Goal: Task Accomplishment & Management: Manage account settings

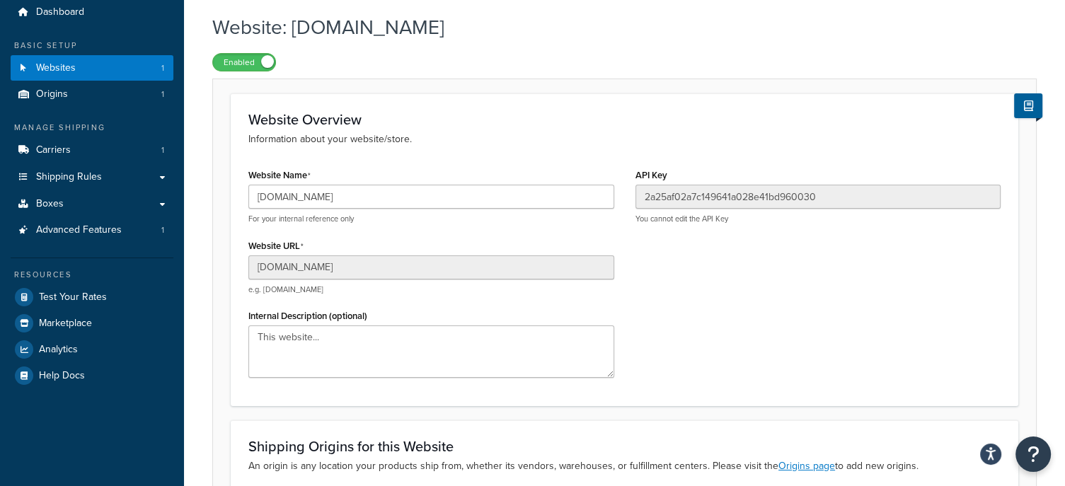
scroll to position [51, 0]
click at [82, 171] on span "Shipping Rules" at bounding box center [69, 177] width 66 height 12
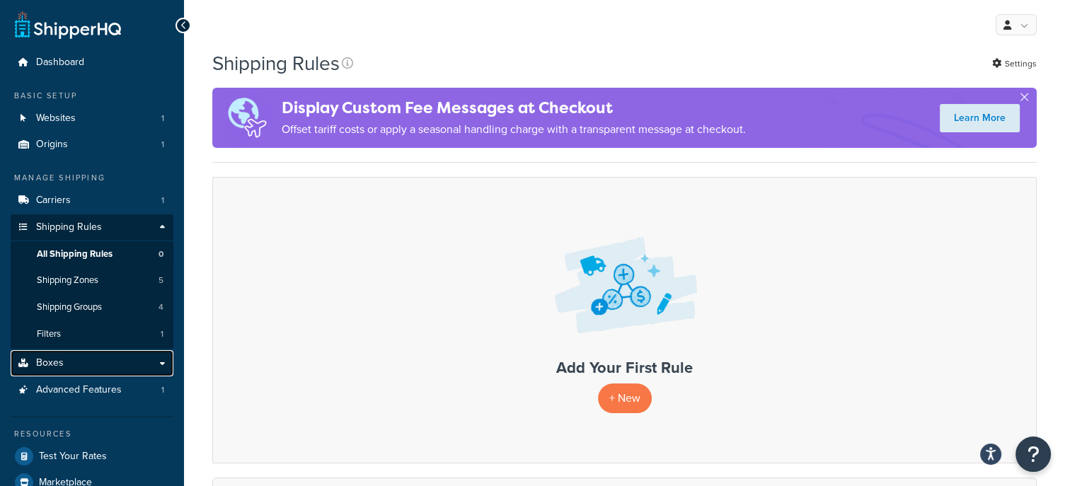
click at [91, 359] on link "Boxes" at bounding box center [92, 363] width 163 height 26
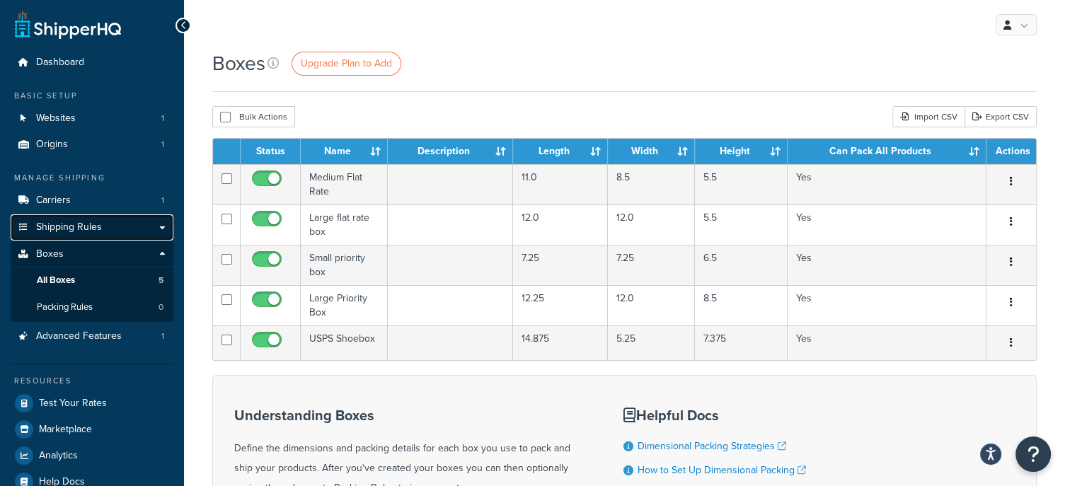
click at [64, 226] on span "Shipping Rules" at bounding box center [69, 227] width 66 height 12
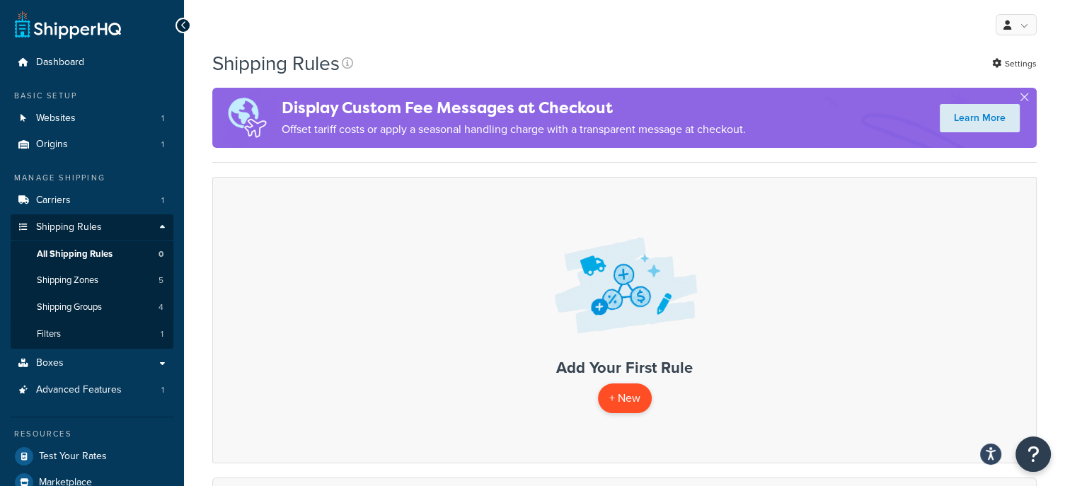
click at [614, 396] on p "+ New" at bounding box center [625, 398] width 54 height 29
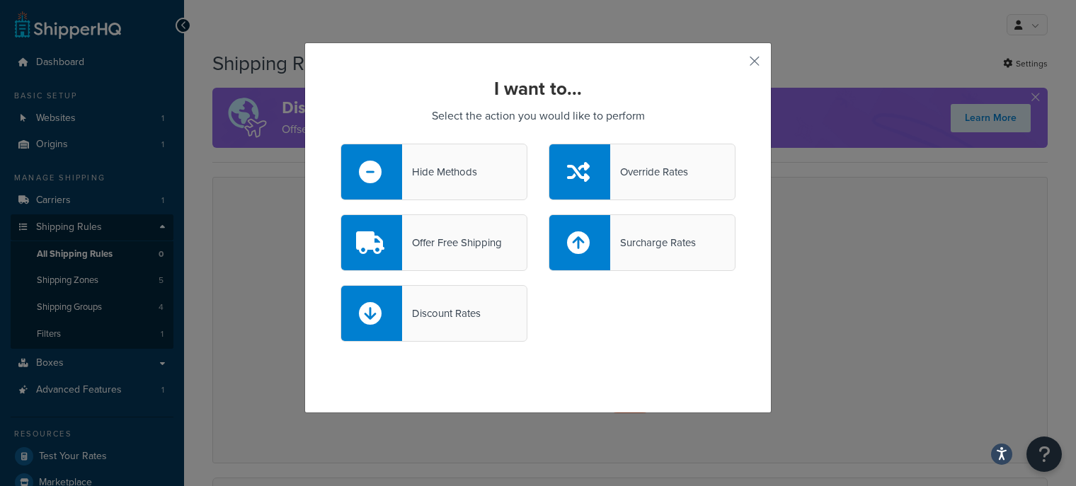
click at [476, 178] on div "Hide Methods" at bounding box center [433, 172] width 187 height 57
click at [0, 0] on input "Hide Methods" at bounding box center [0, 0] width 0 height 0
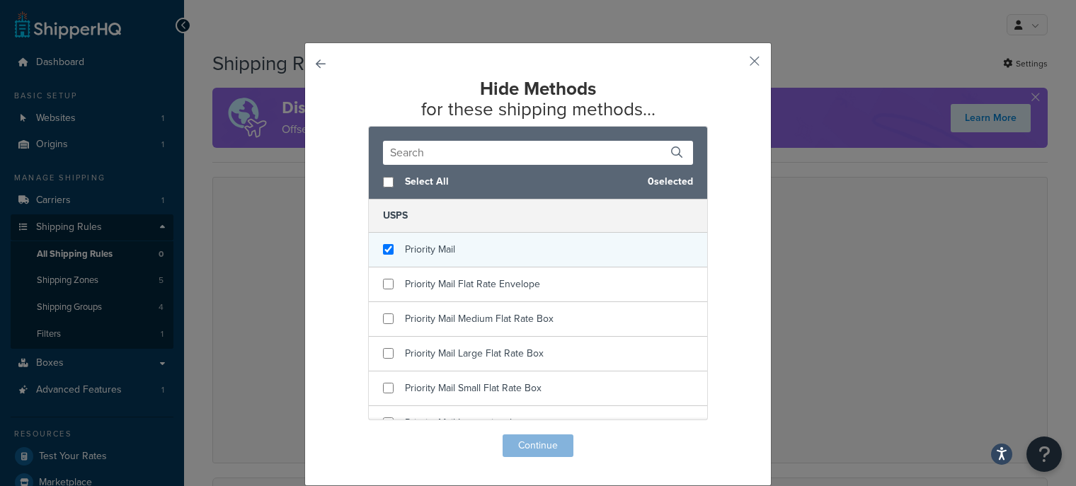
checkbox input "true"
click at [456, 249] on div "Priority Mail" at bounding box center [538, 250] width 338 height 35
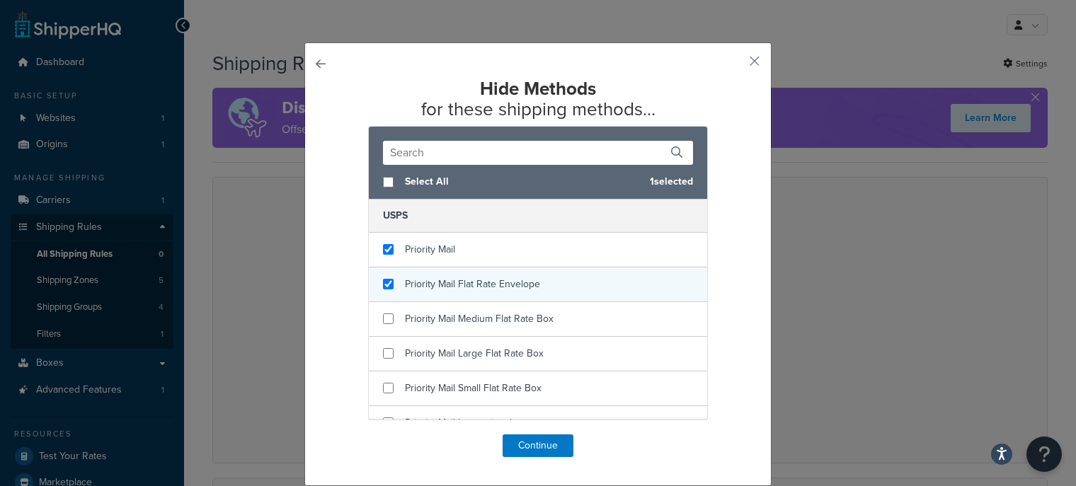
checkbox input "true"
click at [441, 279] on span "Priority Mail Flat Rate Envelope" at bounding box center [472, 284] width 135 height 15
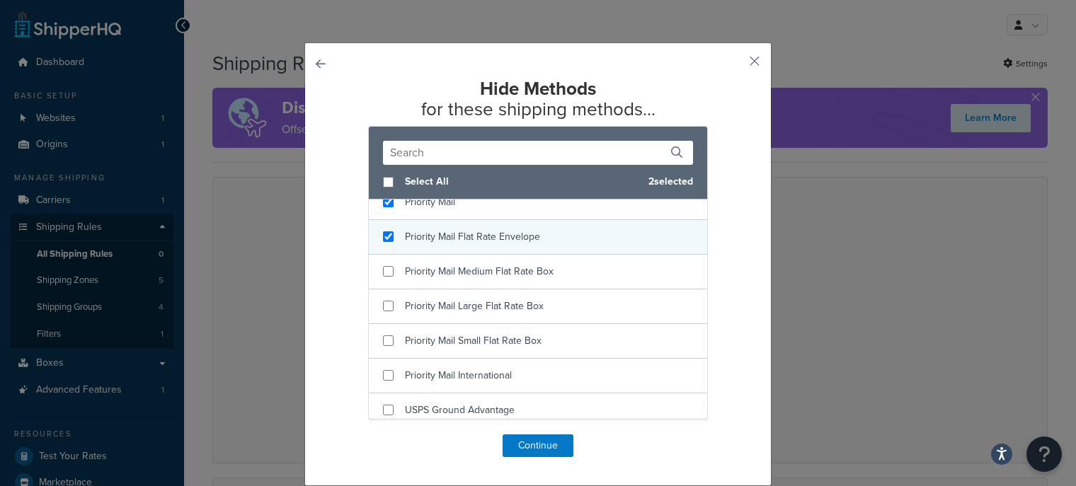
scroll to position [54, 0]
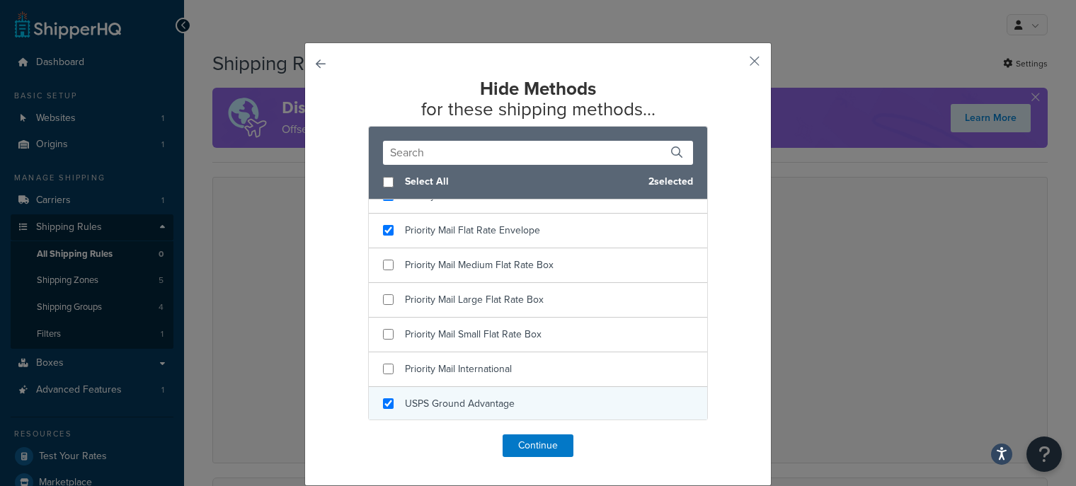
checkbox input "true"
click at [447, 391] on div "USPS Ground Advantage" at bounding box center [538, 404] width 338 height 34
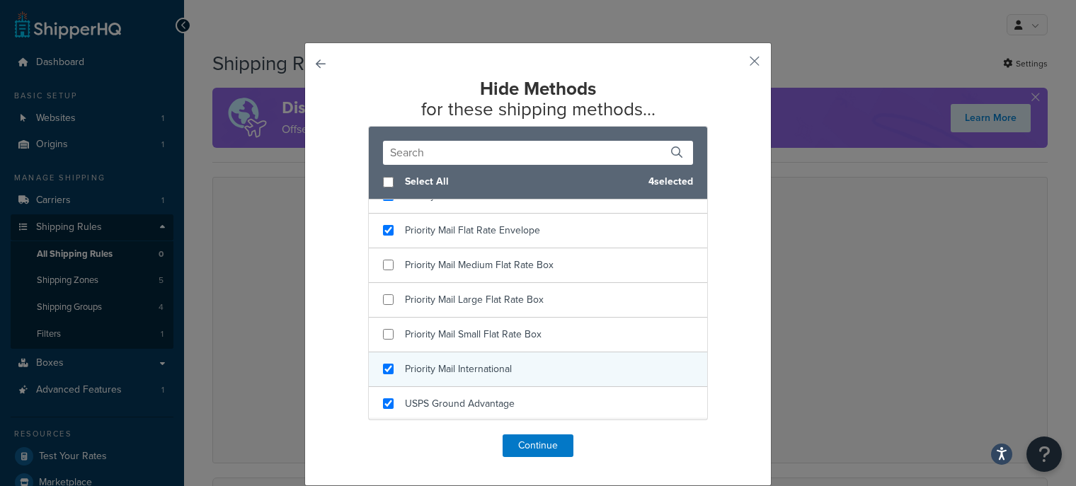
click at [424, 367] on span "Priority Mail International" at bounding box center [458, 369] width 107 height 15
checkbox input "true"
click at [424, 367] on span "Priority Mail International" at bounding box center [458, 369] width 107 height 15
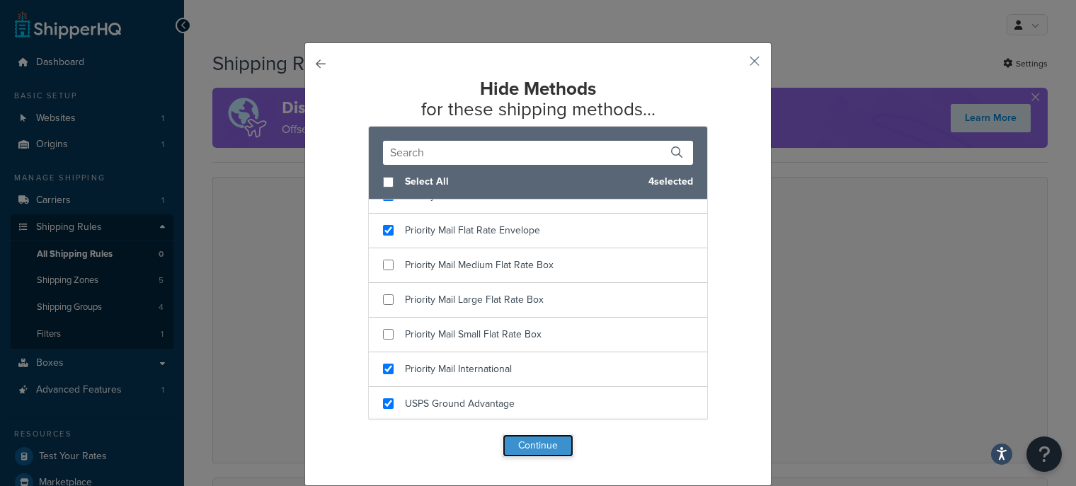
click at [536, 450] on button "Continue" at bounding box center [537, 445] width 71 height 23
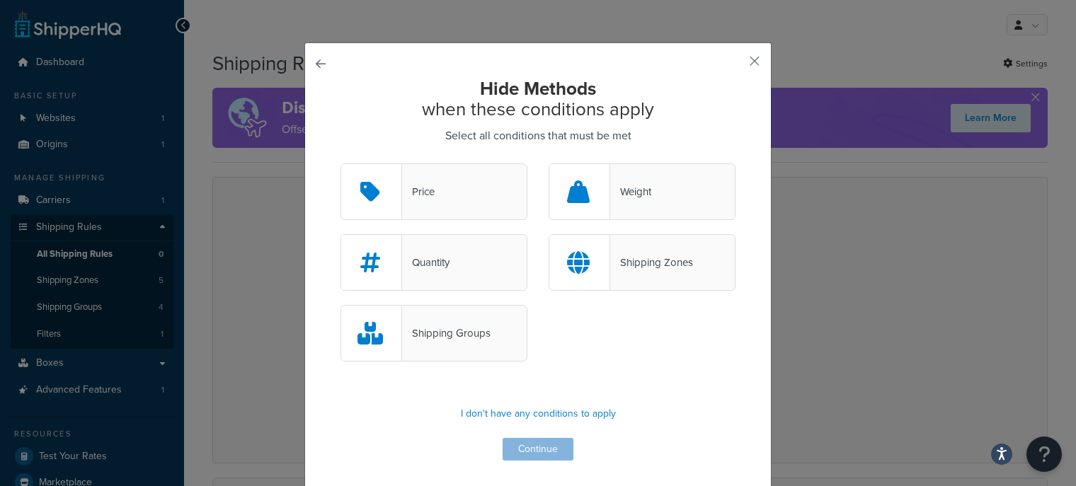
click at [653, 268] on div "Shipping Zones" at bounding box center [651, 263] width 83 height 20
click at [0, 0] on input "Shipping Zones" at bounding box center [0, 0] width 0 height 0
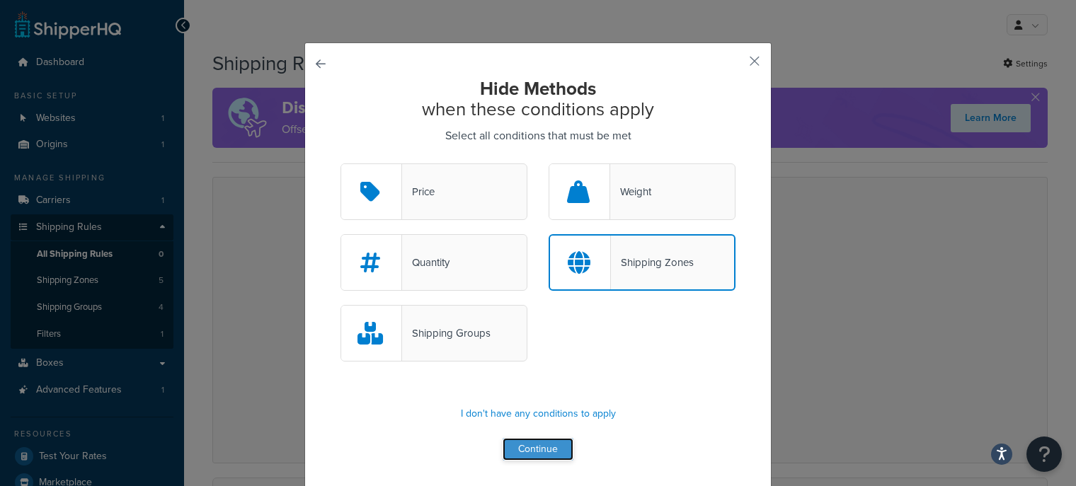
click at [546, 449] on button "Continue" at bounding box center [537, 449] width 71 height 23
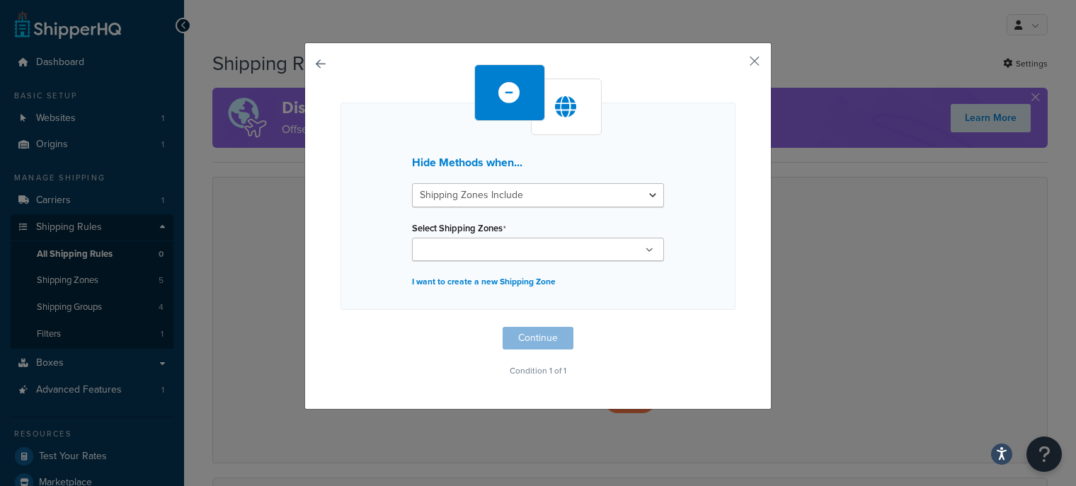
click at [471, 260] on div "Hide Methods when... Shipping Zones Include Shipping Zones Do Not Include Selec…" at bounding box center [537, 206] width 395 height 207
click at [488, 247] on input "Select Shipping Zones" at bounding box center [478, 251] width 125 height 16
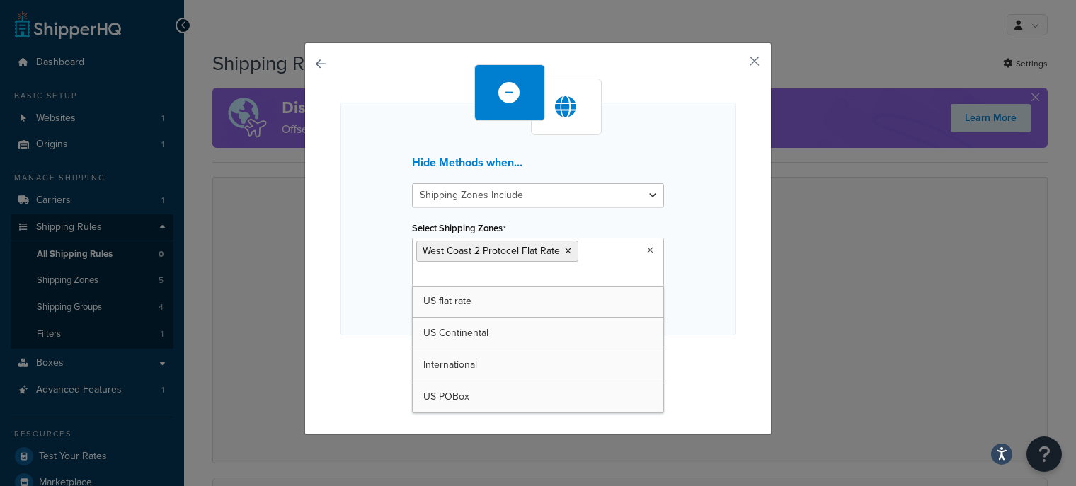
click at [717, 282] on div "Hide Methods when... Shipping Zones Include Shipping Zones Do Not Include Selec…" at bounding box center [537, 219] width 395 height 233
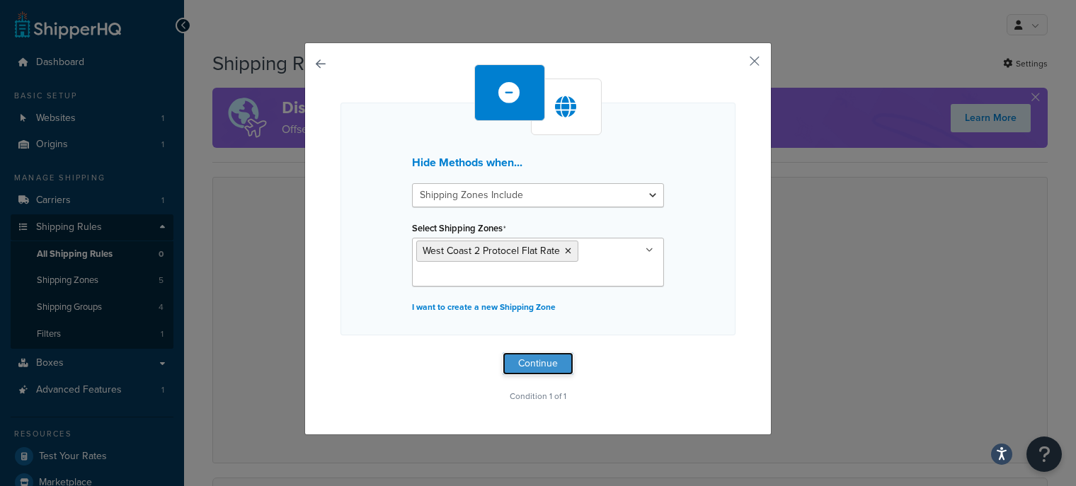
click at [527, 359] on button "Continue" at bounding box center [537, 363] width 71 height 23
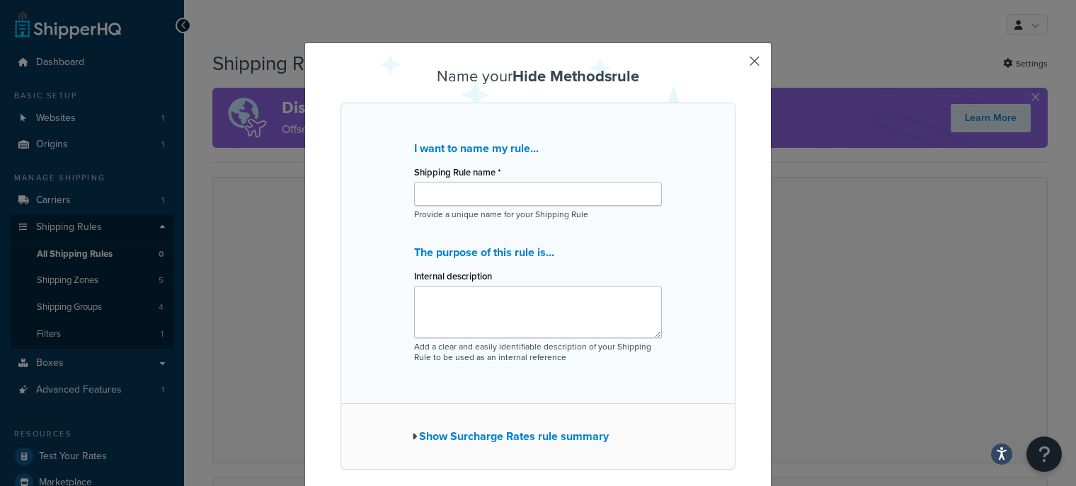
scroll to position [83, 0]
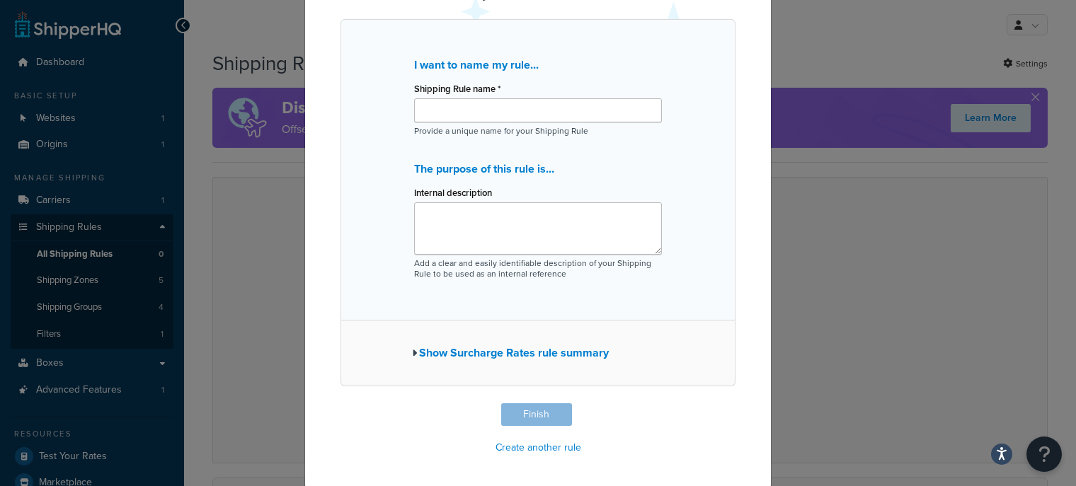
click at [416, 352] on button "Show Surcharge Rates rule summary" at bounding box center [510, 353] width 197 height 20
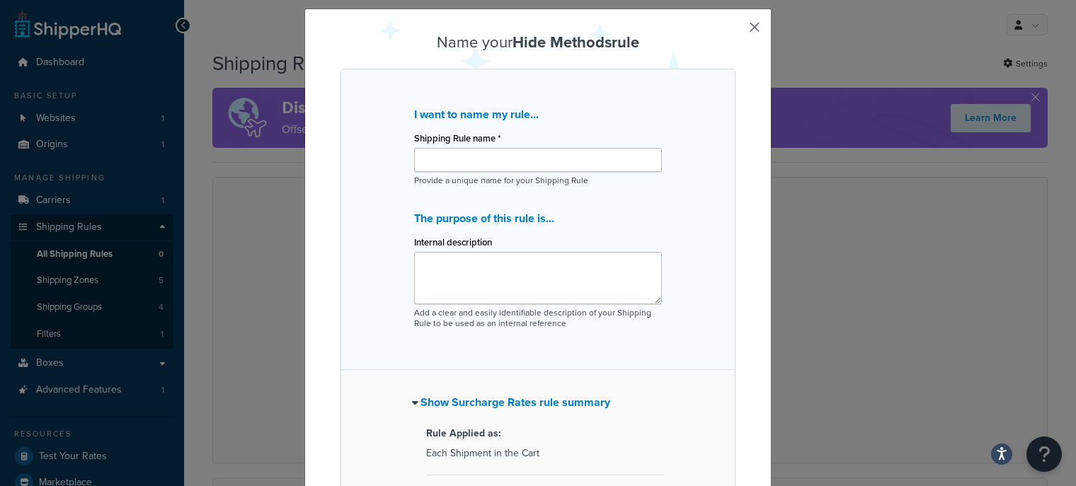
scroll to position [0, 0]
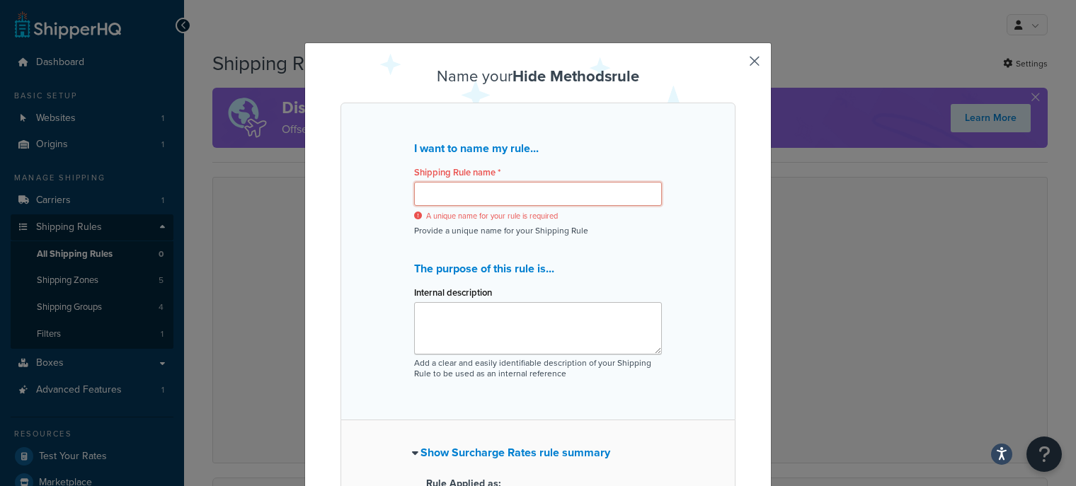
click at [496, 197] on input "Shipping Rule name *" at bounding box center [538, 194] width 248 height 24
type input "2 16oz Protocel+ Shipping"
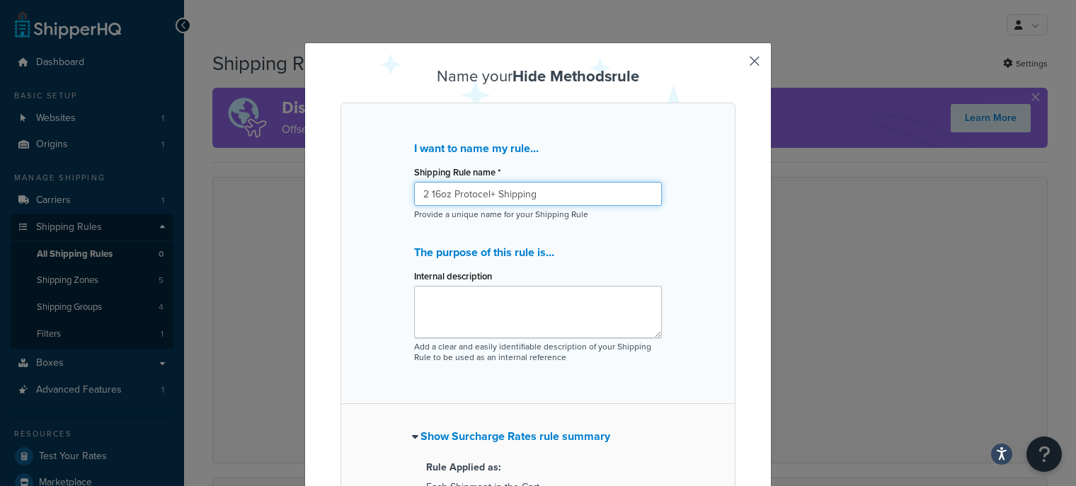
scroll to position [297, 0]
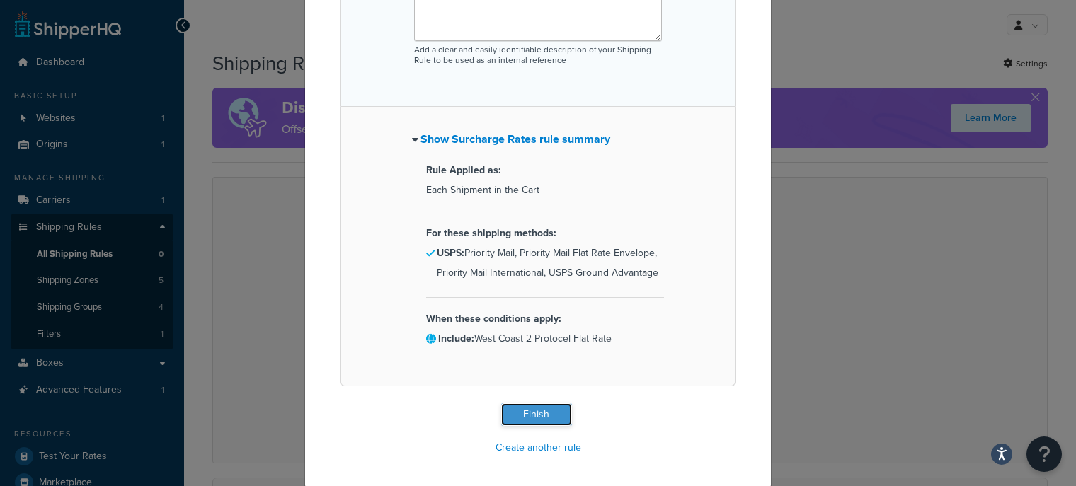
click at [536, 403] on button "Finish" at bounding box center [536, 414] width 71 height 23
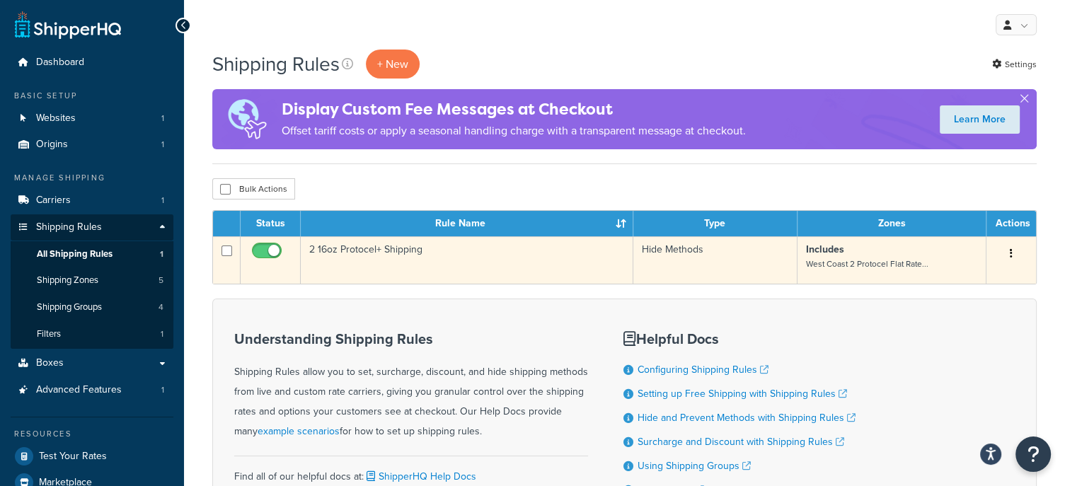
click at [1019, 253] on button "button" at bounding box center [1011, 254] width 20 height 23
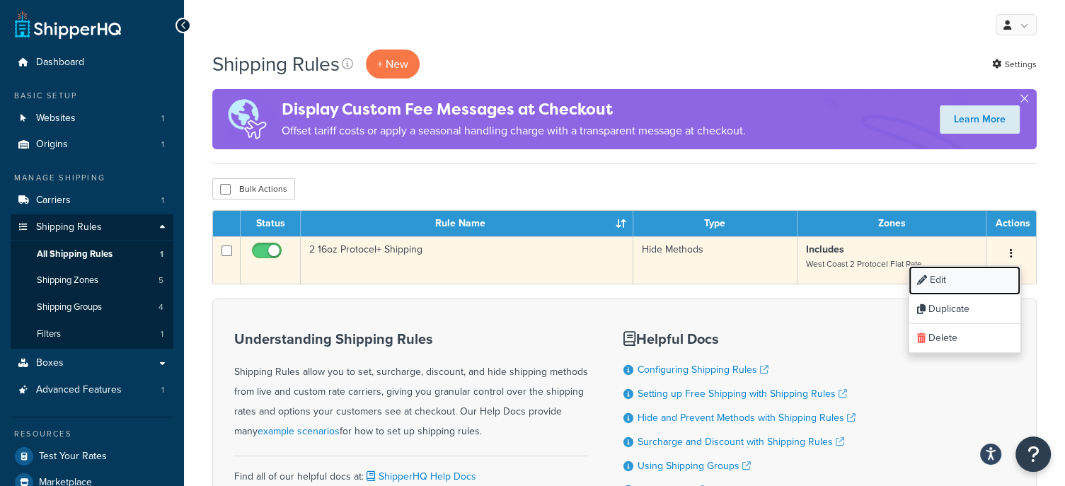
click at [985, 277] on link "Edit" at bounding box center [965, 280] width 112 height 29
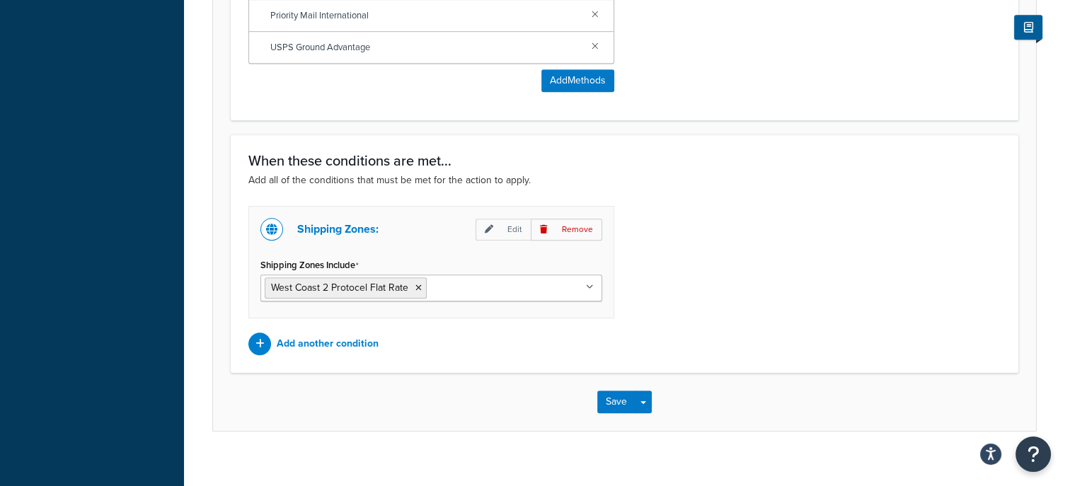
scroll to position [800, 0]
click at [331, 337] on p "Add another condition" at bounding box center [328, 343] width 102 height 20
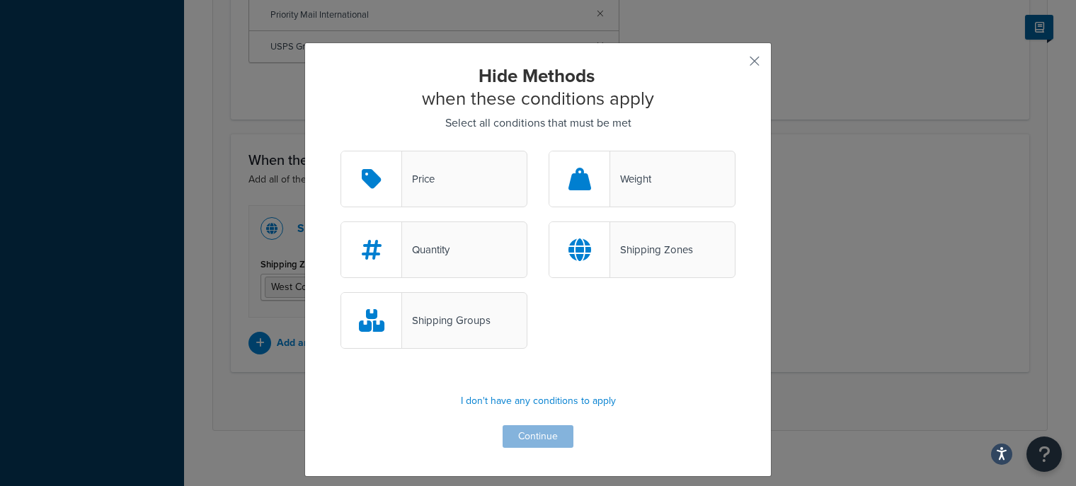
click at [639, 177] on div "Weight" at bounding box center [630, 179] width 41 height 20
click at [0, 0] on input "Weight" at bounding box center [0, 0] width 0 height 0
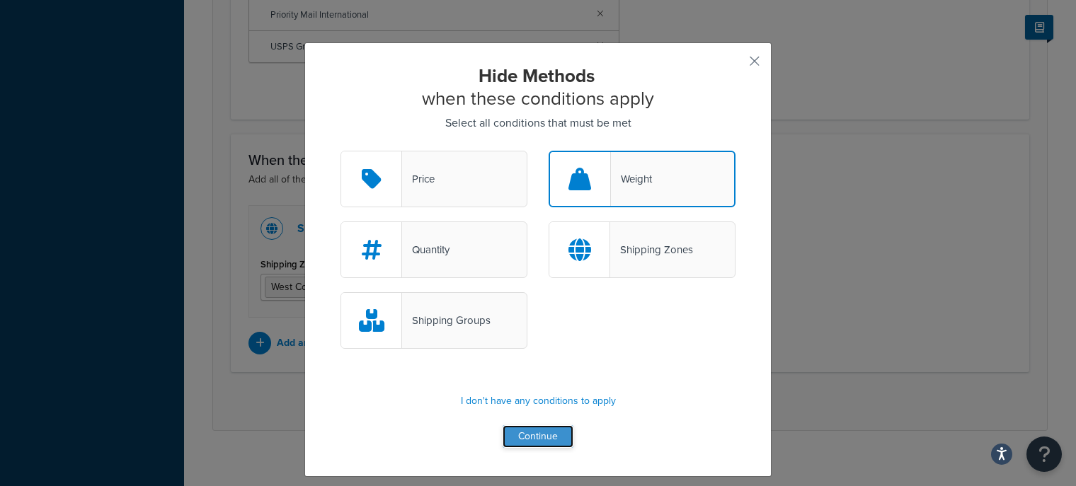
click at [526, 439] on button "Continue" at bounding box center [537, 436] width 71 height 23
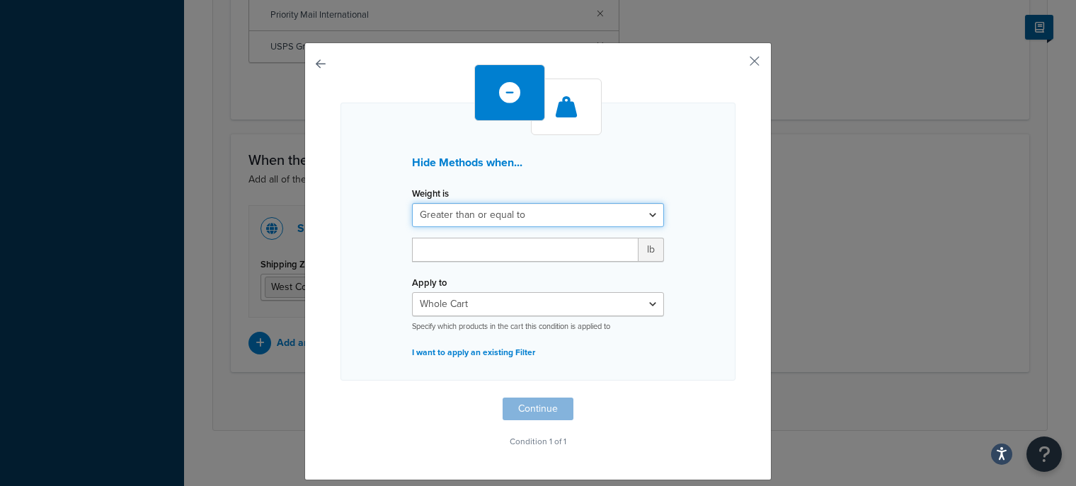
click at [572, 214] on select "Greater than or equal to Between or equal to Less than or equal to" at bounding box center [538, 215] width 252 height 24
click at [554, 197] on div "Weight is Greater than or equal to Between or equal to Less than or equal to" at bounding box center [538, 205] width 252 height 44
click at [538, 208] on select "Greater than or equal to Between or equal to Less than or equal to" at bounding box center [538, 215] width 252 height 24
click at [558, 180] on div "Hide Methods when..." at bounding box center [537, 168] width 273 height 30
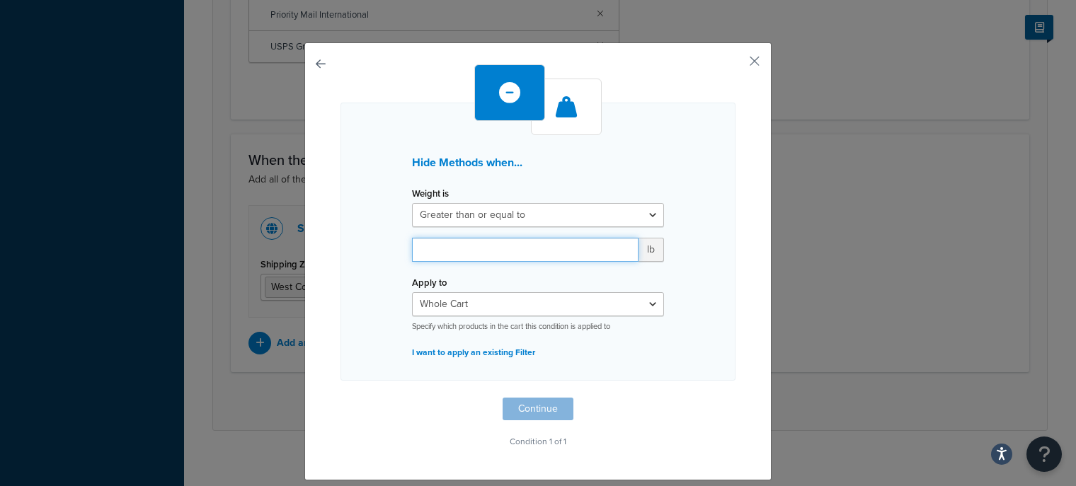
click at [473, 250] on input "number" at bounding box center [525, 250] width 226 height 24
type input "4"
click at [696, 163] on div "Hide Methods when... Weight is Greater than or equal to Between or equal to Les…" at bounding box center [537, 242] width 395 height 278
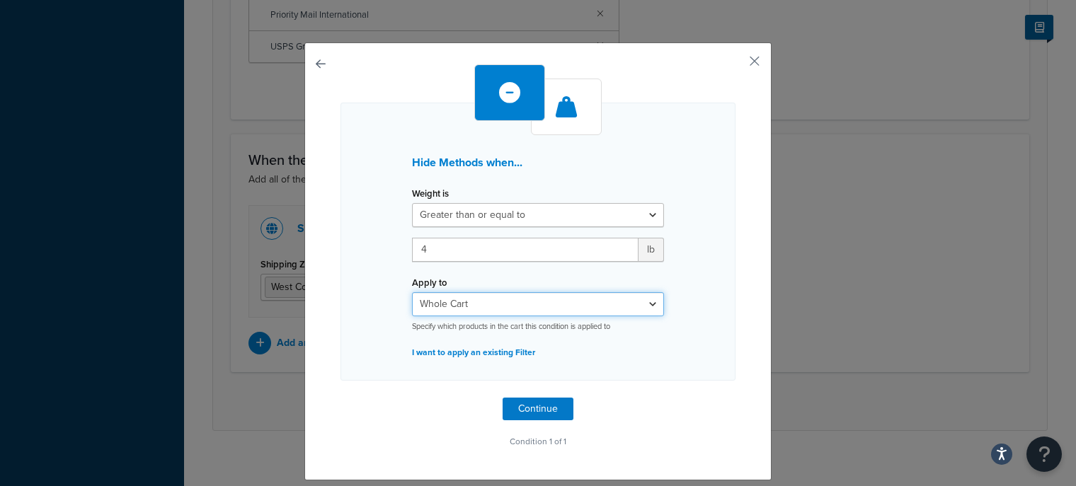
click at [490, 299] on select "Whole Cart Everything in Shipping Group Everything at Origin Each Item within S…" at bounding box center [538, 304] width 252 height 24
click at [671, 282] on div "Hide Methods when... Weight is Greater than or equal to Between or equal to Les…" at bounding box center [537, 242] width 395 height 278
click at [537, 410] on button "Continue" at bounding box center [537, 409] width 71 height 23
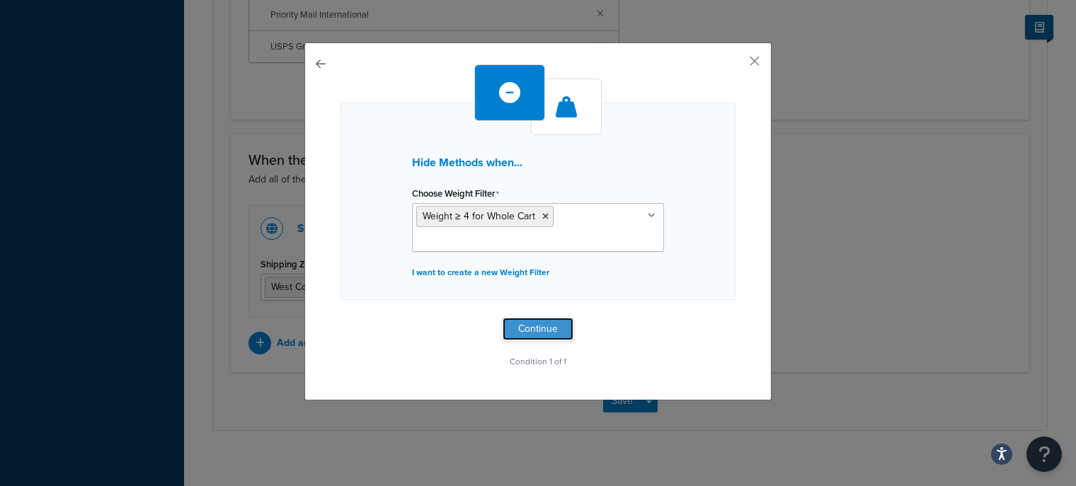
click at [534, 325] on button "Continue" at bounding box center [537, 329] width 71 height 23
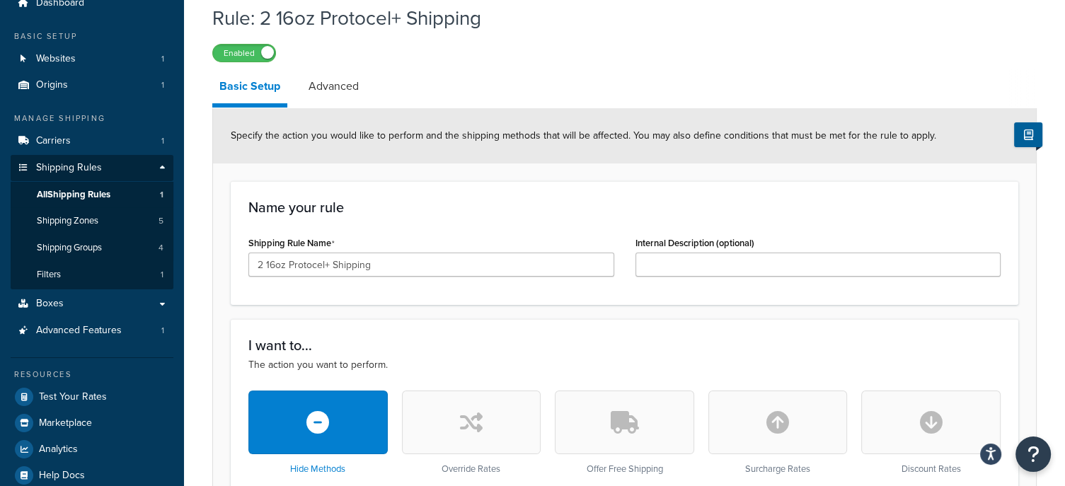
scroll to position [59, 0]
click at [306, 79] on link "Advanced" at bounding box center [333, 87] width 64 height 34
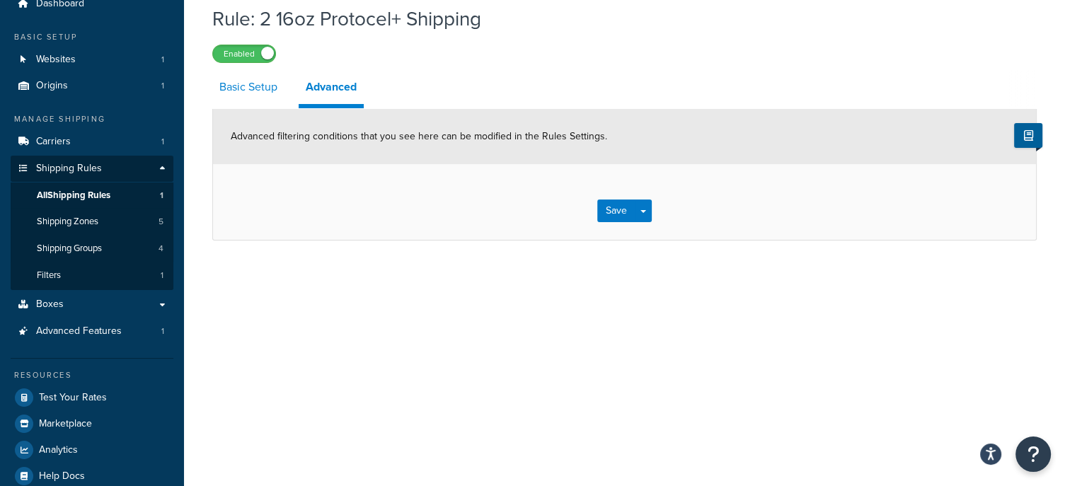
click at [267, 93] on link "Basic Setup" at bounding box center [248, 87] width 72 height 34
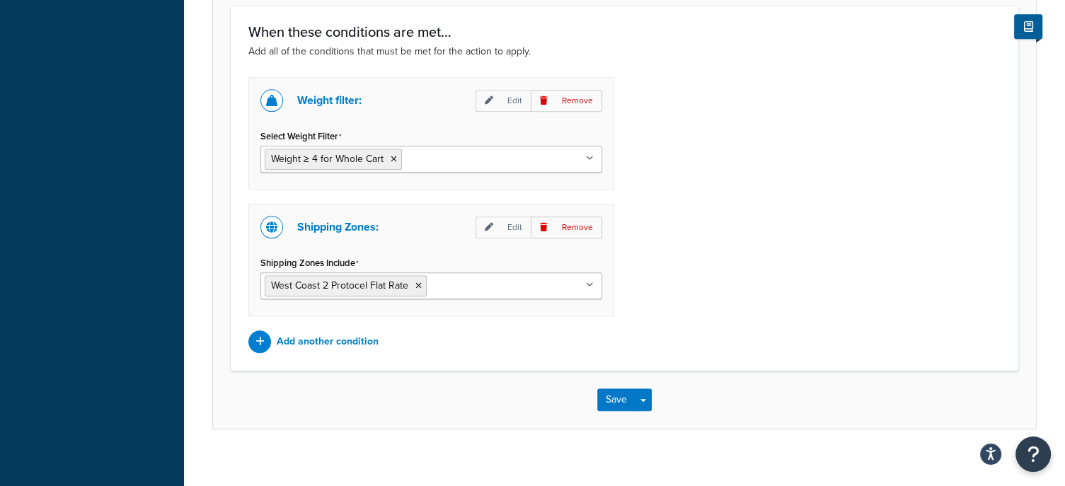
scroll to position [928, 0]
click at [609, 400] on button "Save" at bounding box center [616, 399] width 38 height 23
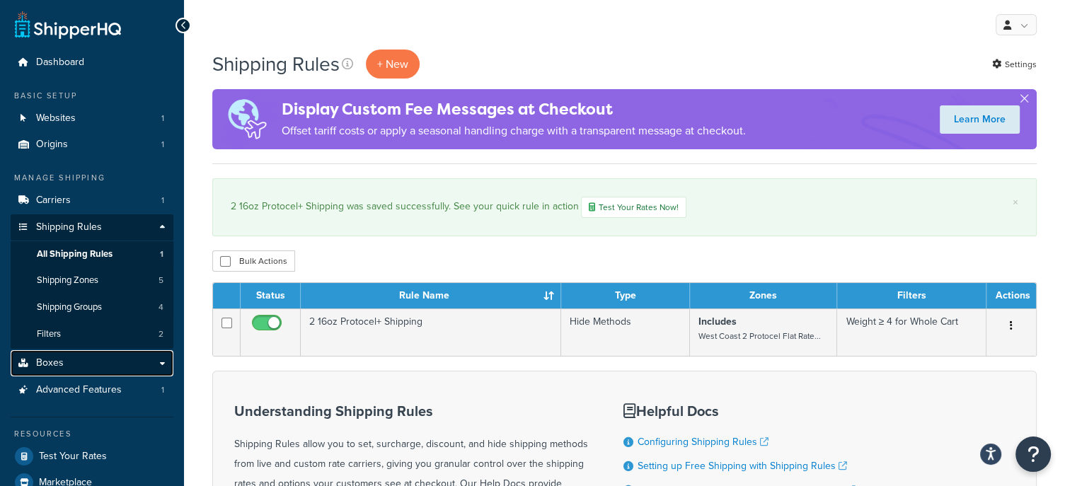
click at [79, 357] on link "Boxes" at bounding box center [92, 363] width 163 height 26
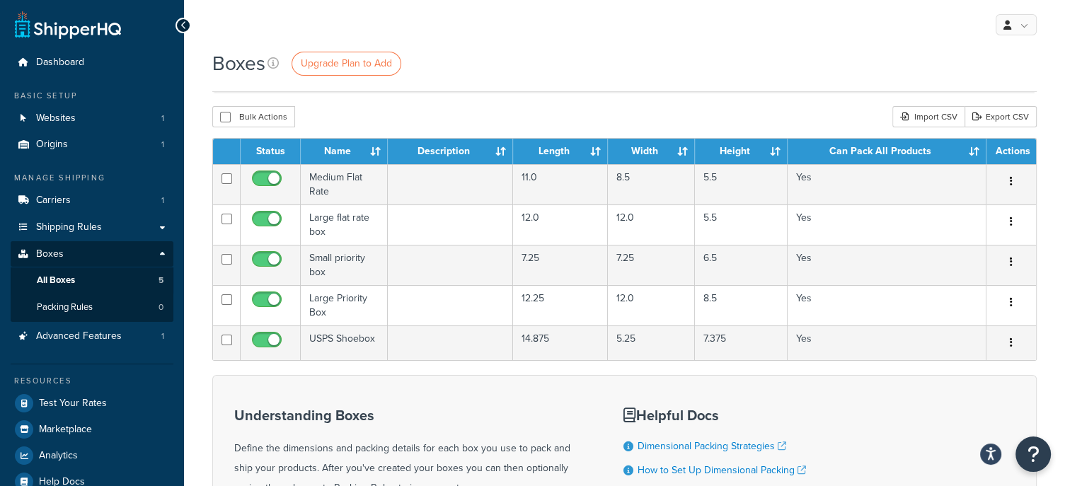
scroll to position [184, 0]
